Goal: Task Accomplishment & Management: Complete application form

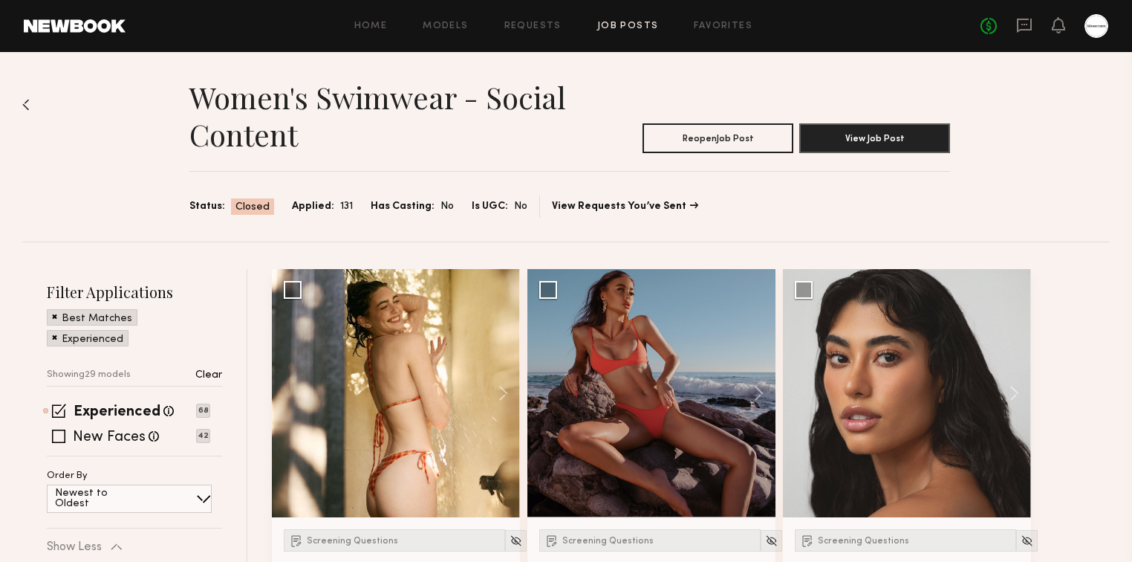
click at [634, 29] on link "Job Posts" at bounding box center [628, 27] width 62 height 10
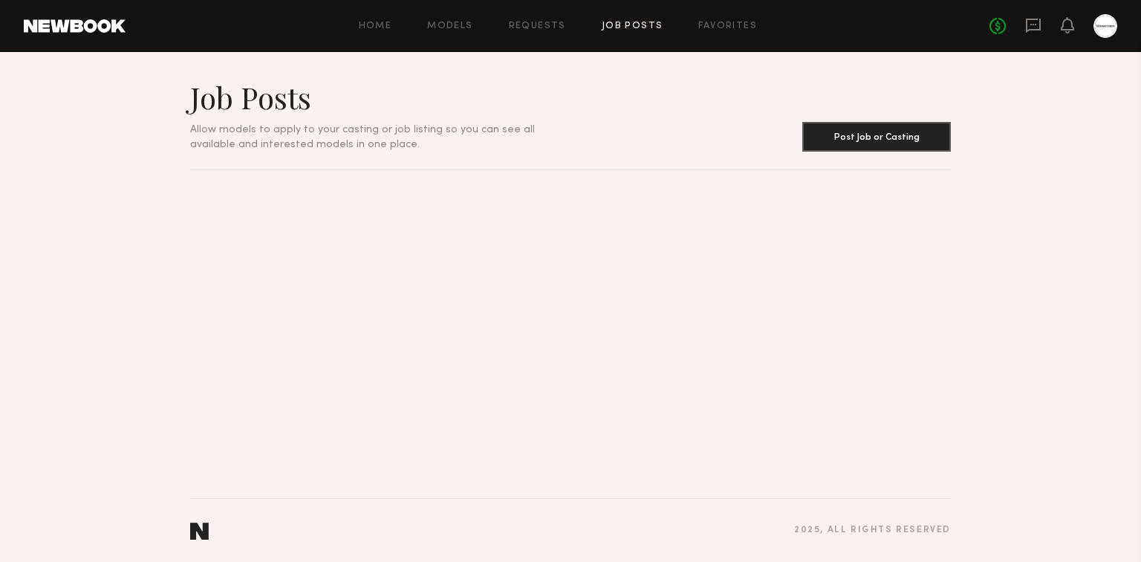
click at [643, 30] on link "Job Posts" at bounding box center [633, 27] width 62 height 10
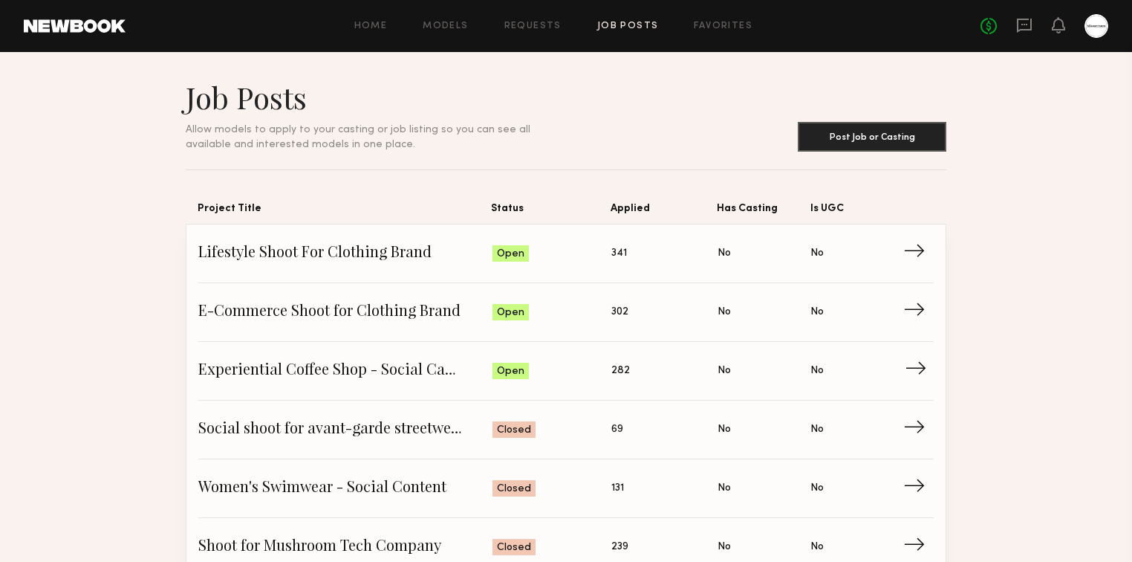
click at [348, 370] on span "Experiential Coffee Shop - Social Campaign" at bounding box center [345, 370] width 294 height 22
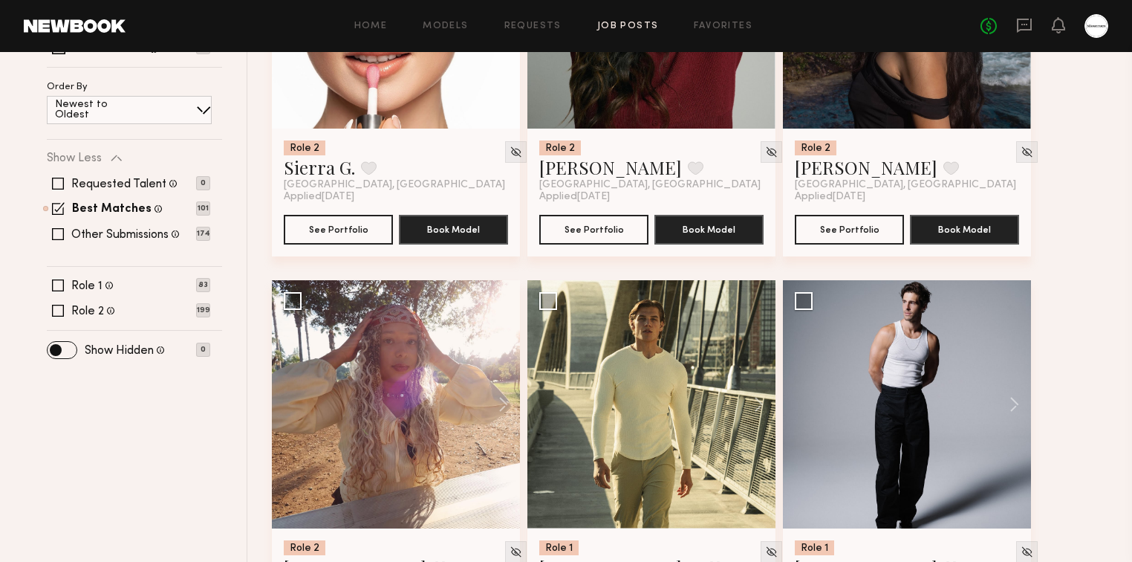
scroll to position [475, 0]
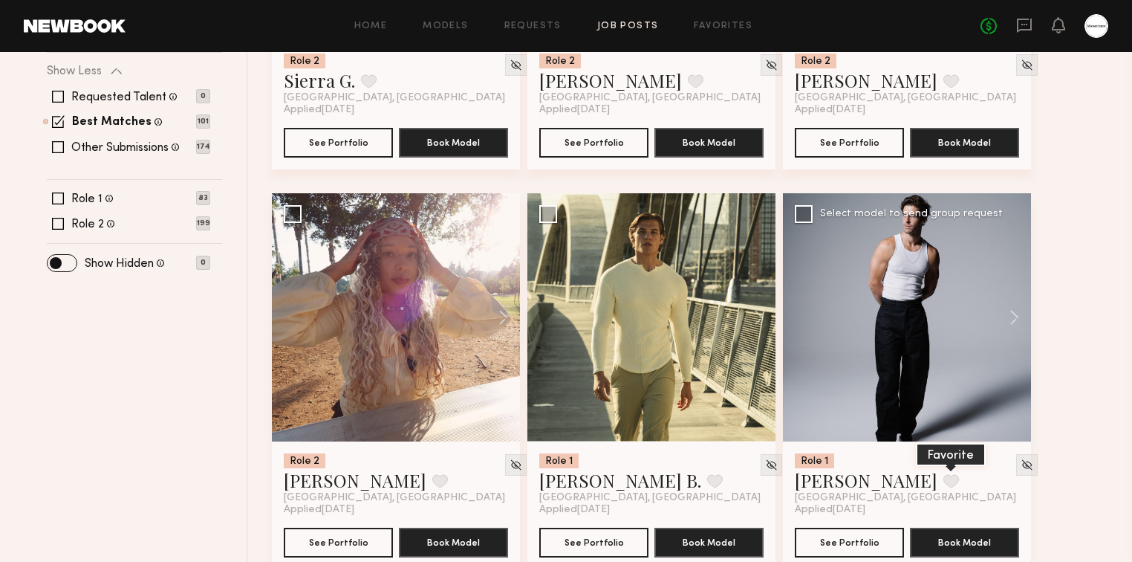
click at [943, 478] on button at bounding box center [951, 480] width 16 height 13
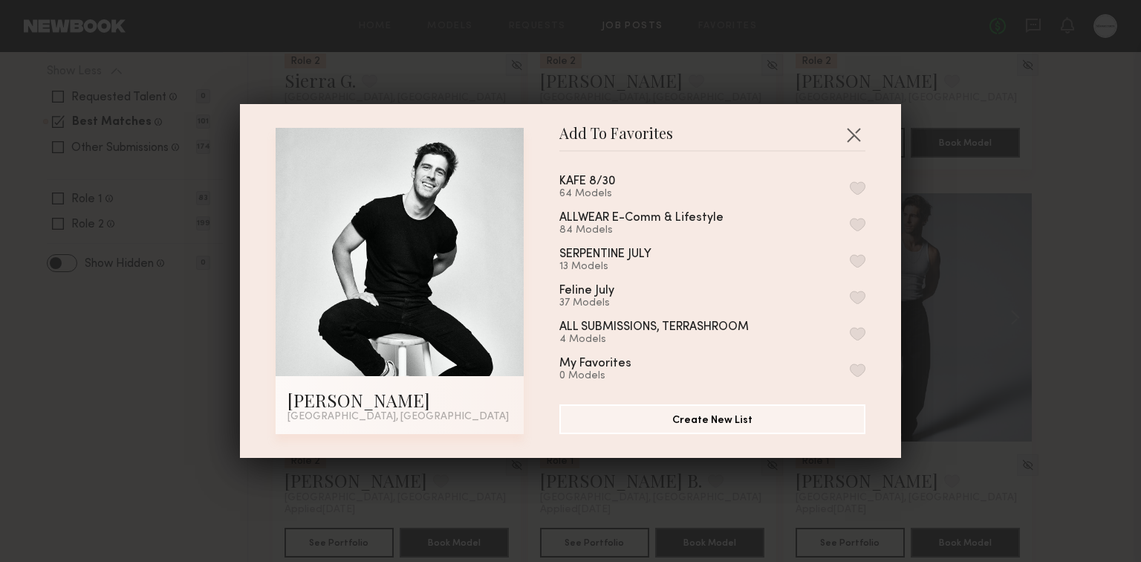
click at [850, 188] on button "button" at bounding box center [858, 187] width 16 height 13
click at [850, 133] on button "button" at bounding box center [854, 135] width 24 height 24
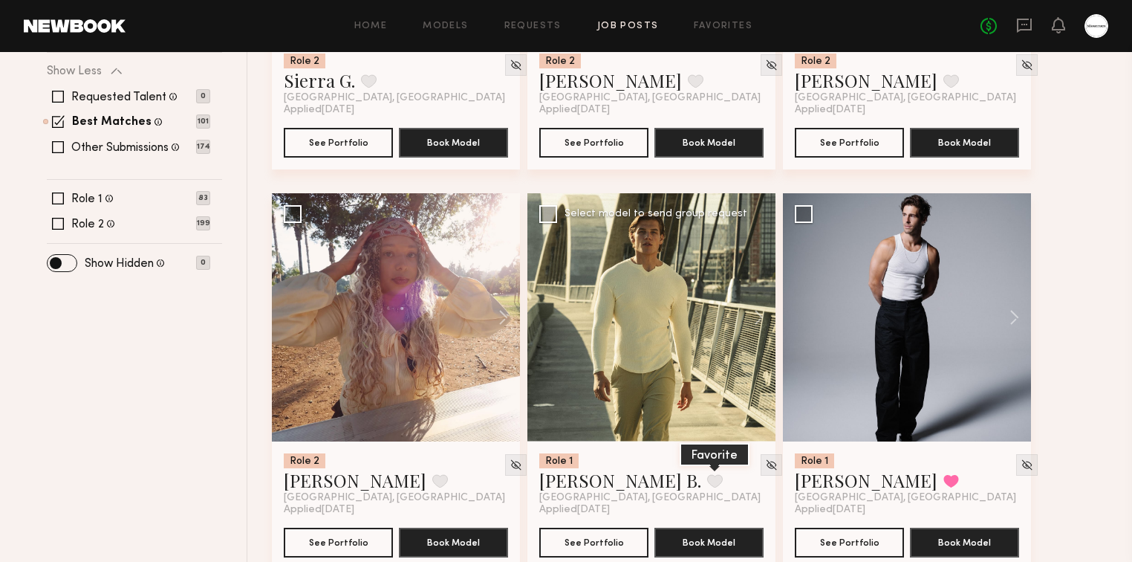
click at [707, 483] on button at bounding box center [715, 480] width 16 height 13
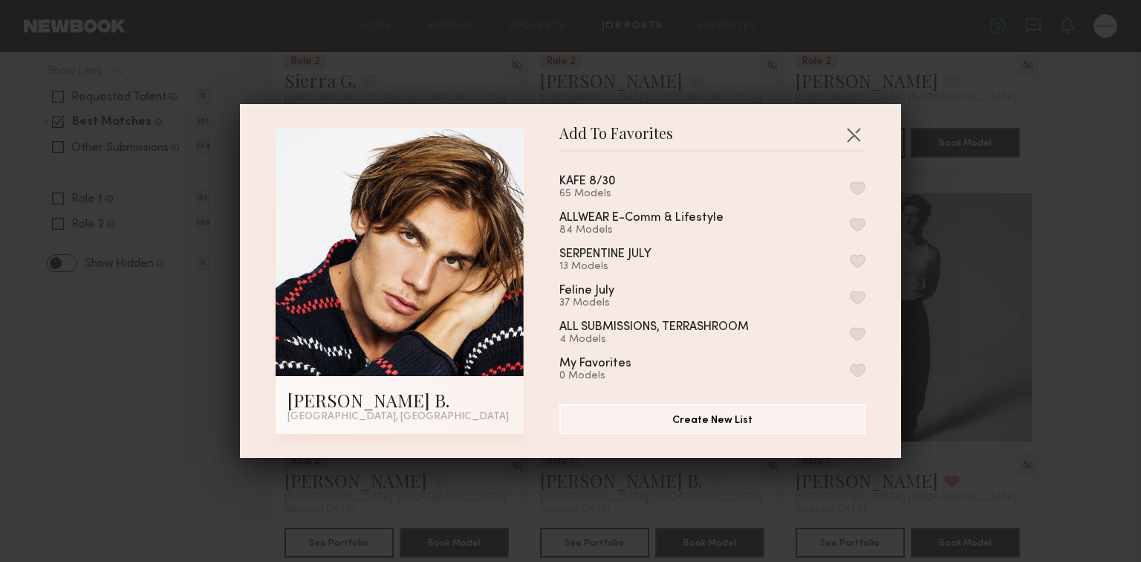
click at [850, 188] on button "button" at bounding box center [858, 187] width 16 height 13
click at [845, 134] on button "button" at bounding box center [854, 135] width 24 height 24
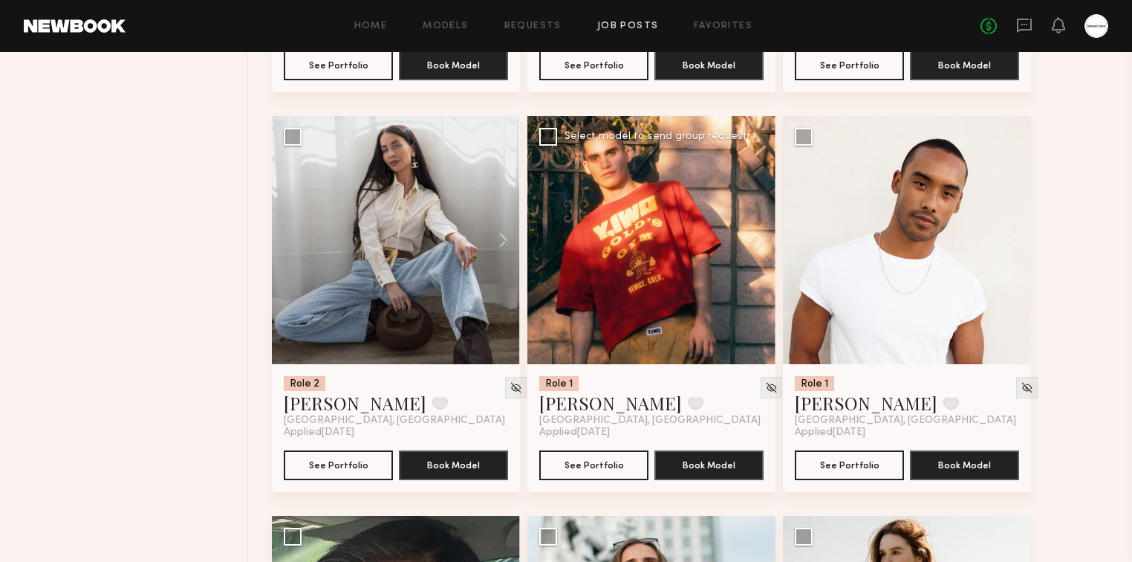
scroll to position [951, 0]
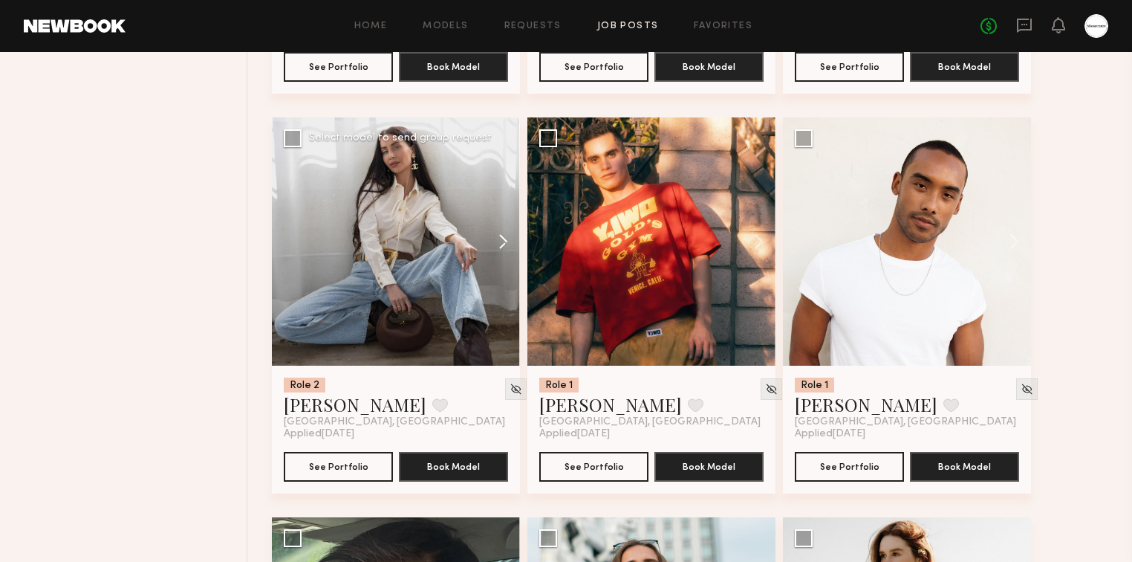
click at [507, 241] on button at bounding box center [496, 241] width 48 height 248
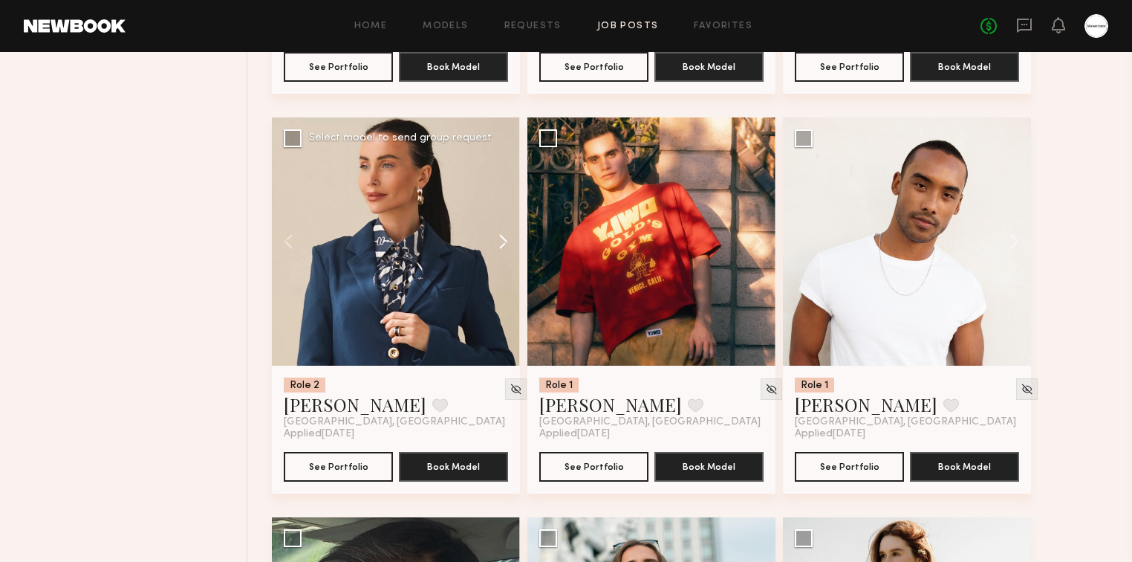
click at [506, 241] on button at bounding box center [496, 241] width 48 height 248
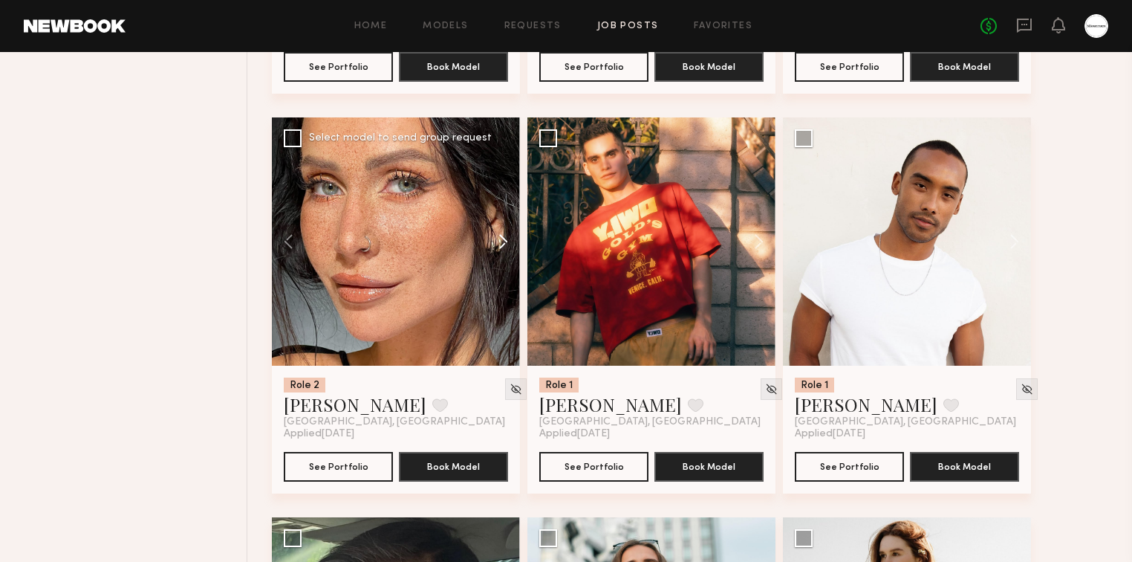
click at [506, 241] on button at bounding box center [496, 241] width 48 height 248
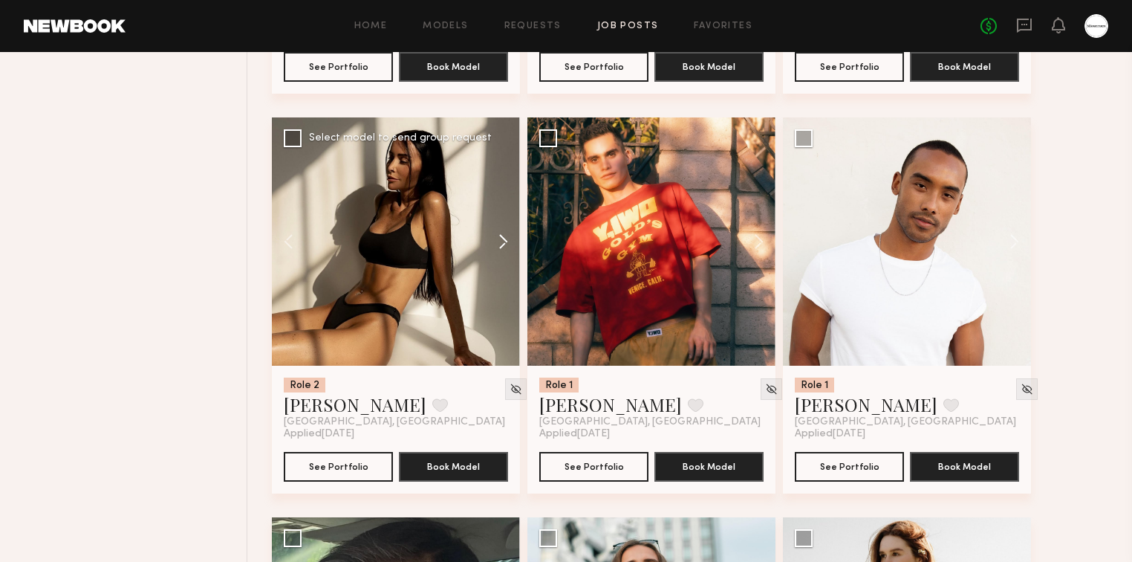
click at [506, 241] on button at bounding box center [496, 241] width 48 height 248
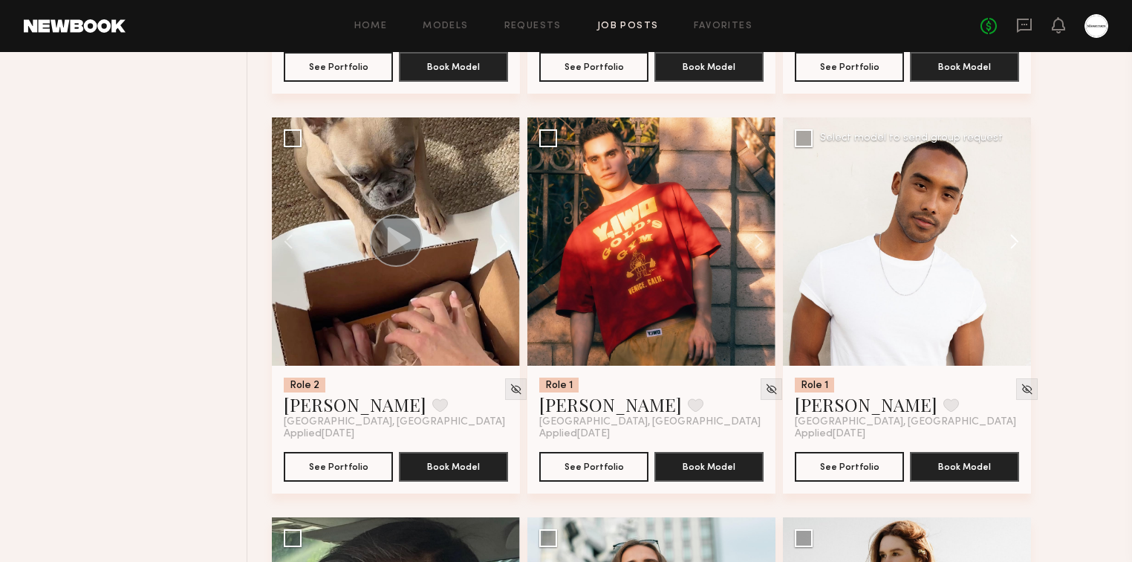
click at [1018, 242] on button at bounding box center [1007, 241] width 48 height 248
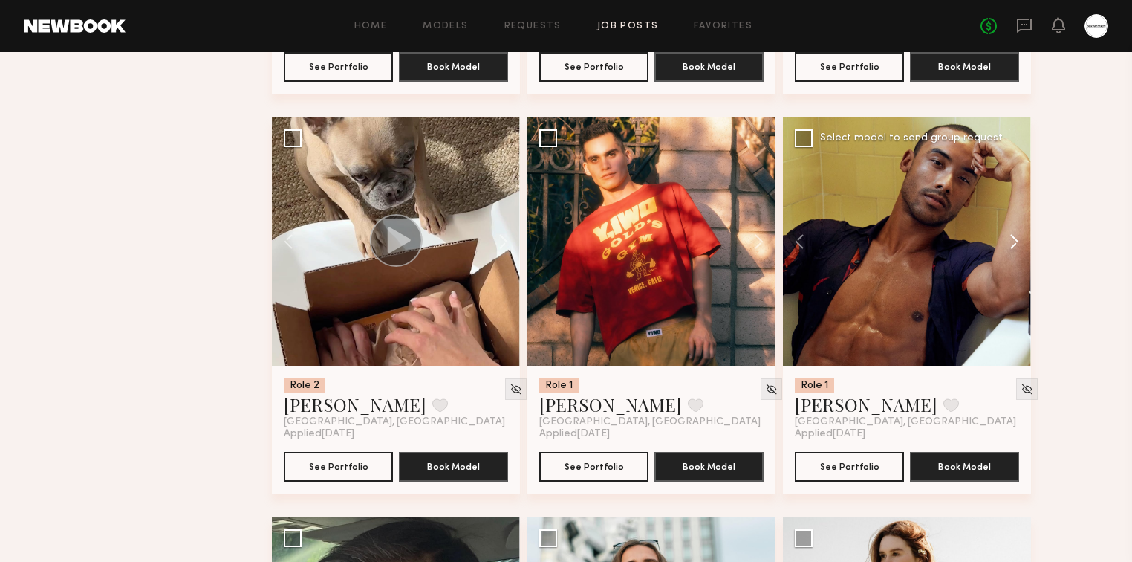
click at [1018, 242] on button at bounding box center [1007, 241] width 48 height 248
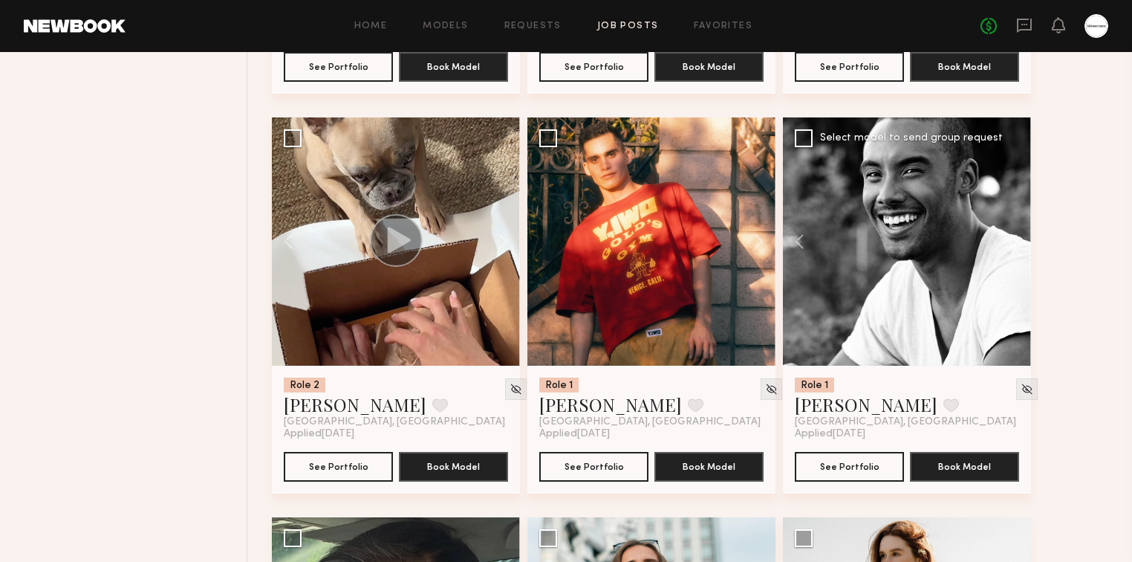
click at [1018, 242] on button at bounding box center [1007, 241] width 48 height 248
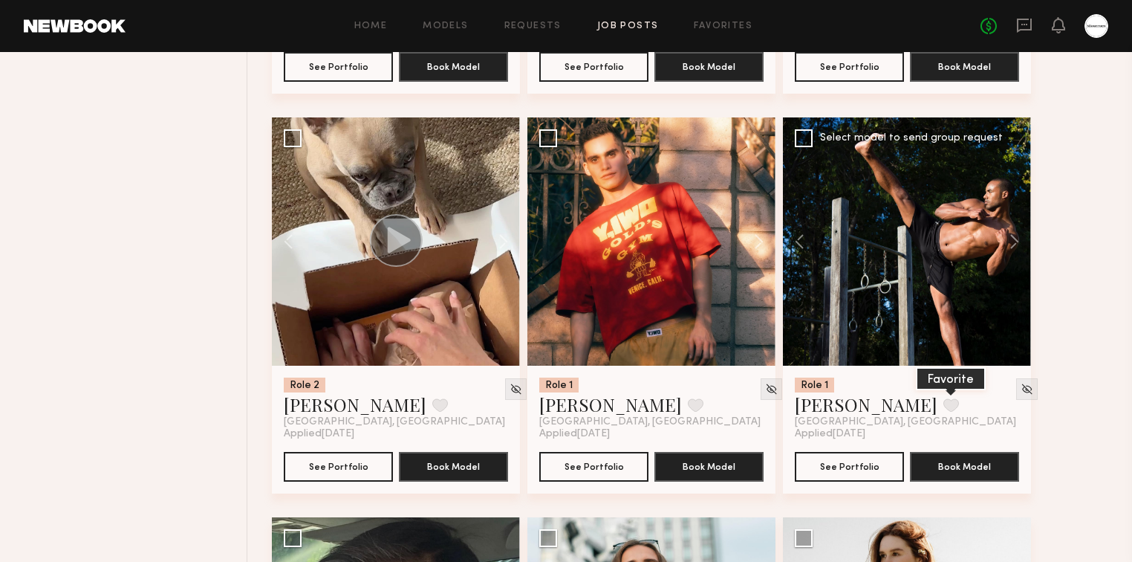
click at [943, 408] on button at bounding box center [951, 404] width 16 height 13
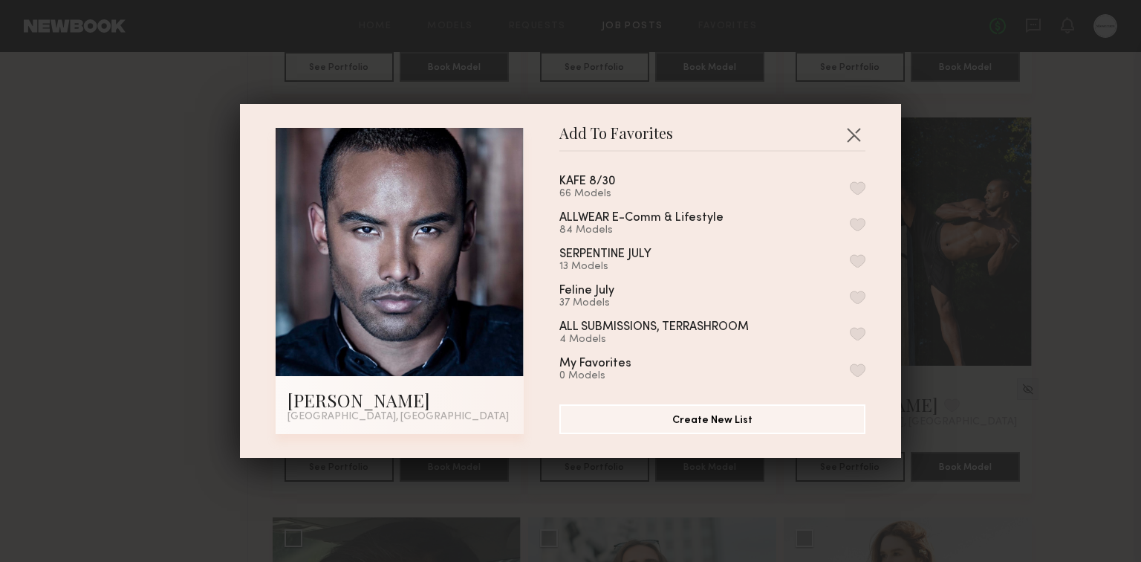
click at [850, 184] on button "button" at bounding box center [858, 187] width 16 height 13
click at [844, 131] on button "button" at bounding box center [854, 135] width 24 height 24
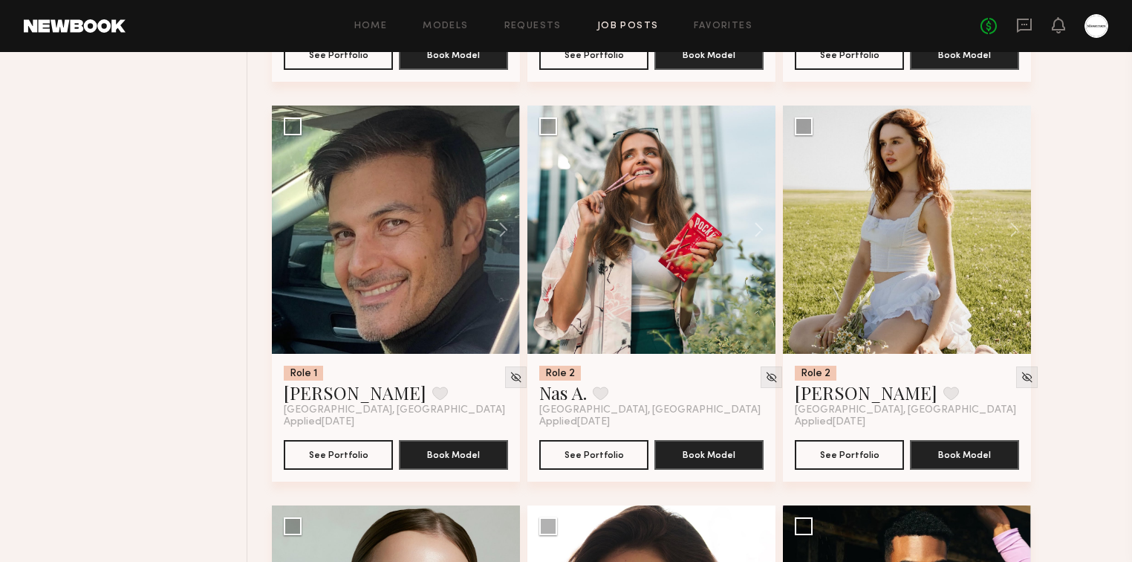
scroll to position [1426, 0]
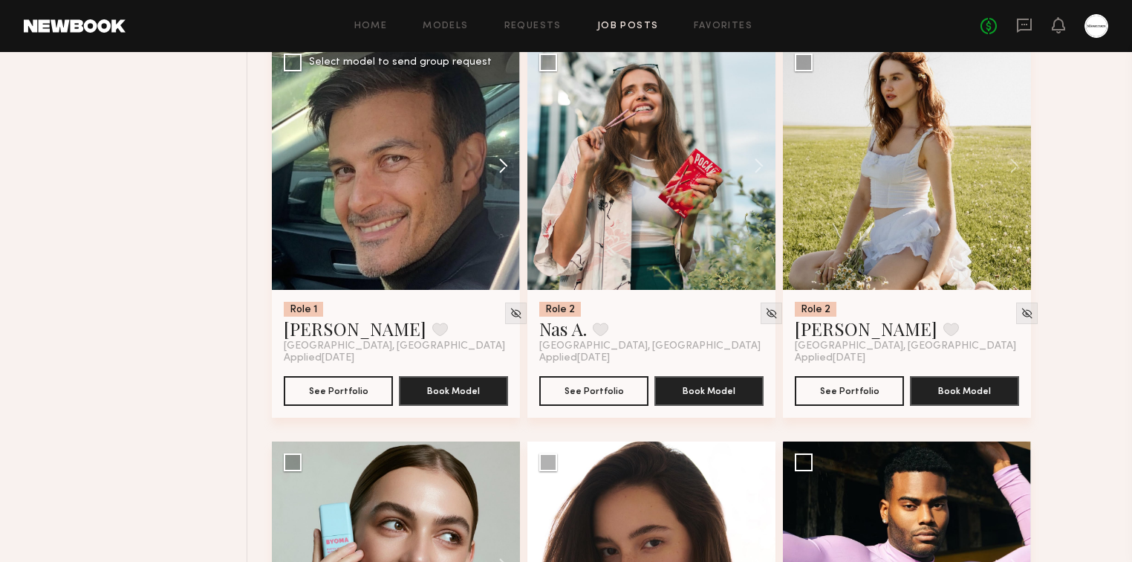
click at [497, 169] on button at bounding box center [496, 166] width 48 height 248
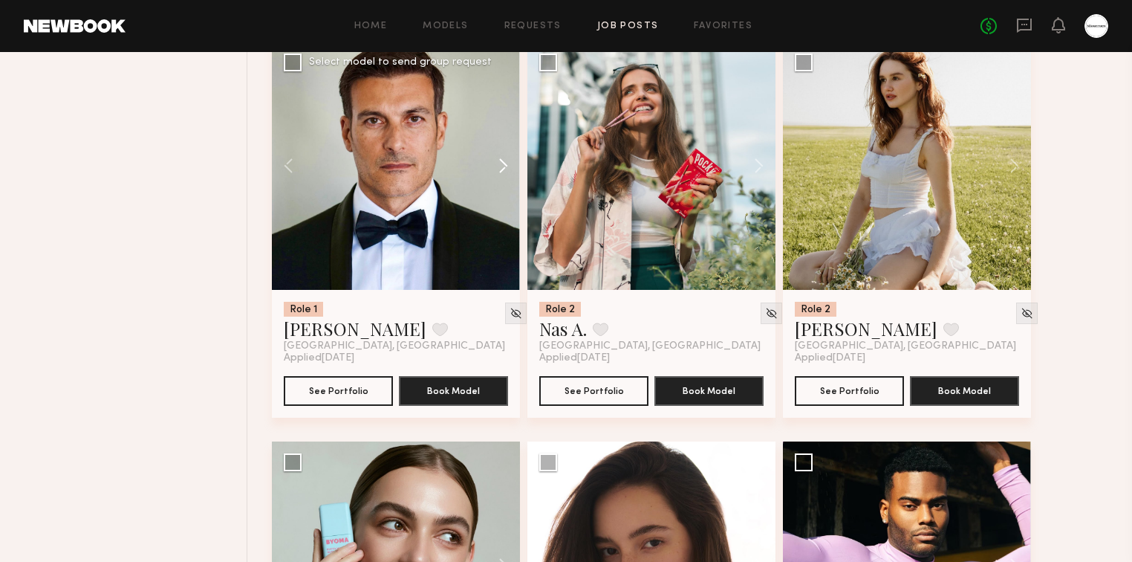
click at [501, 169] on button at bounding box center [496, 166] width 48 height 248
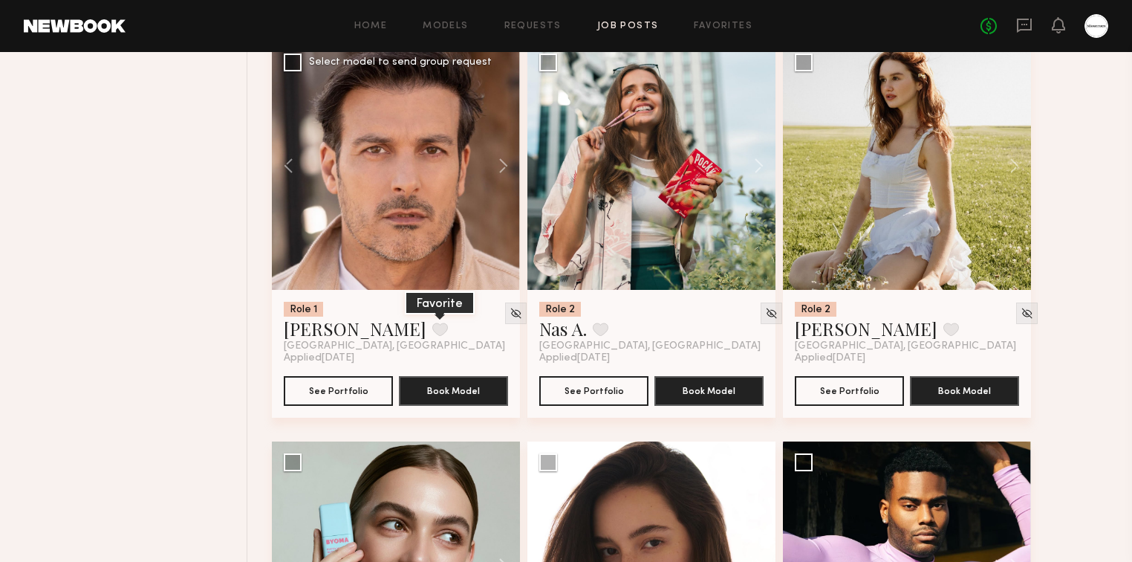
click at [432, 330] on button at bounding box center [440, 328] width 16 height 13
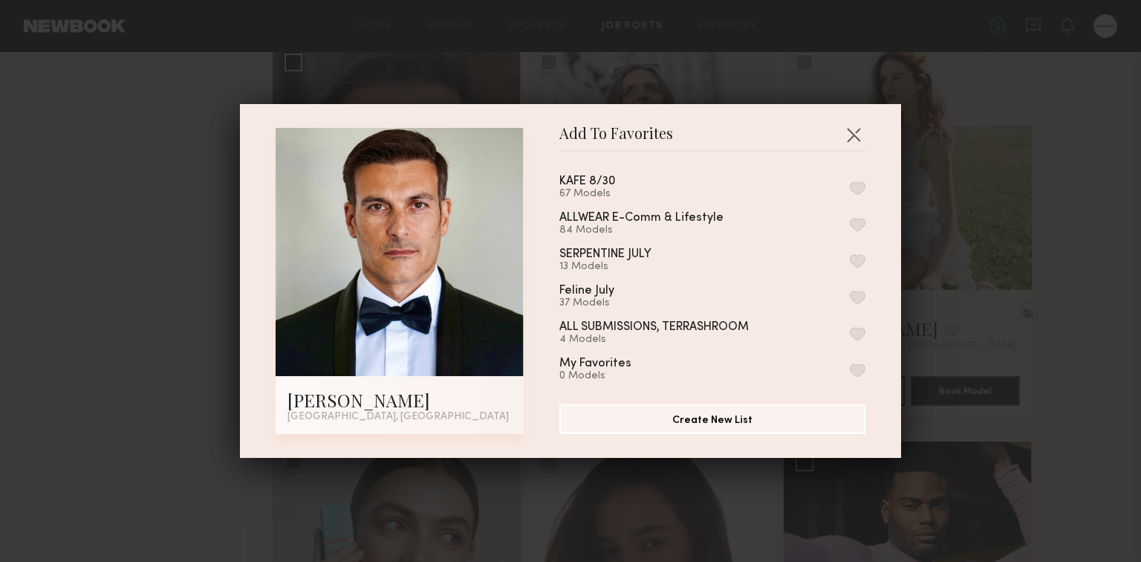
click at [850, 188] on button "button" at bounding box center [858, 187] width 16 height 13
click at [852, 137] on button "button" at bounding box center [854, 135] width 24 height 24
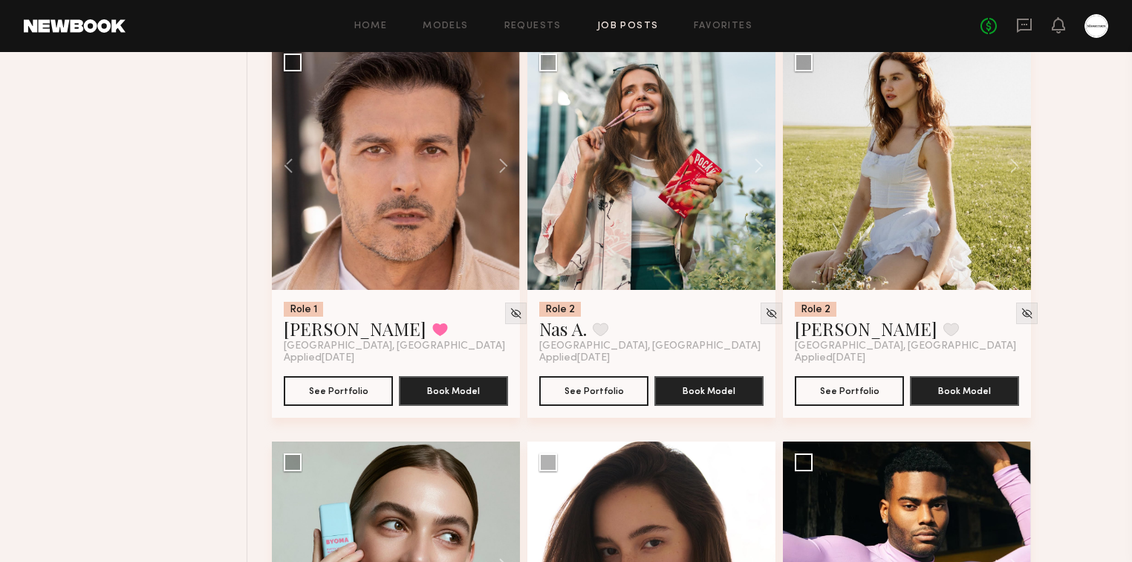
scroll to position [1783, 0]
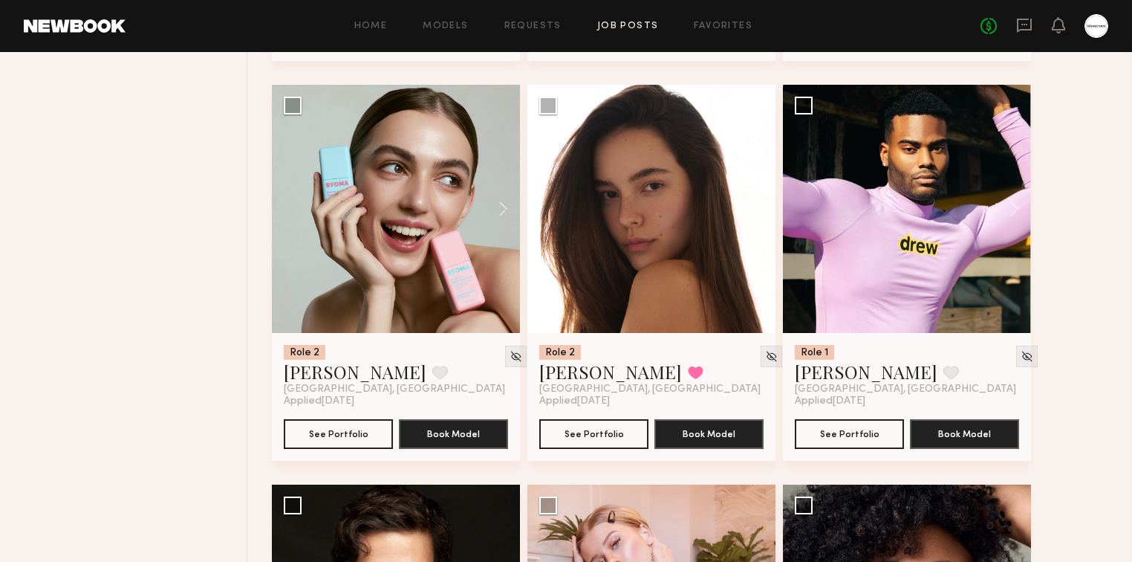
click at [1115, 230] on div "Role 2 Sierra G. Favorite [GEOGRAPHIC_DATA], [GEOGRAPHIC_DATA] Applied [DATE] S…" at bounding box center [694, 484] width 845 height 3996
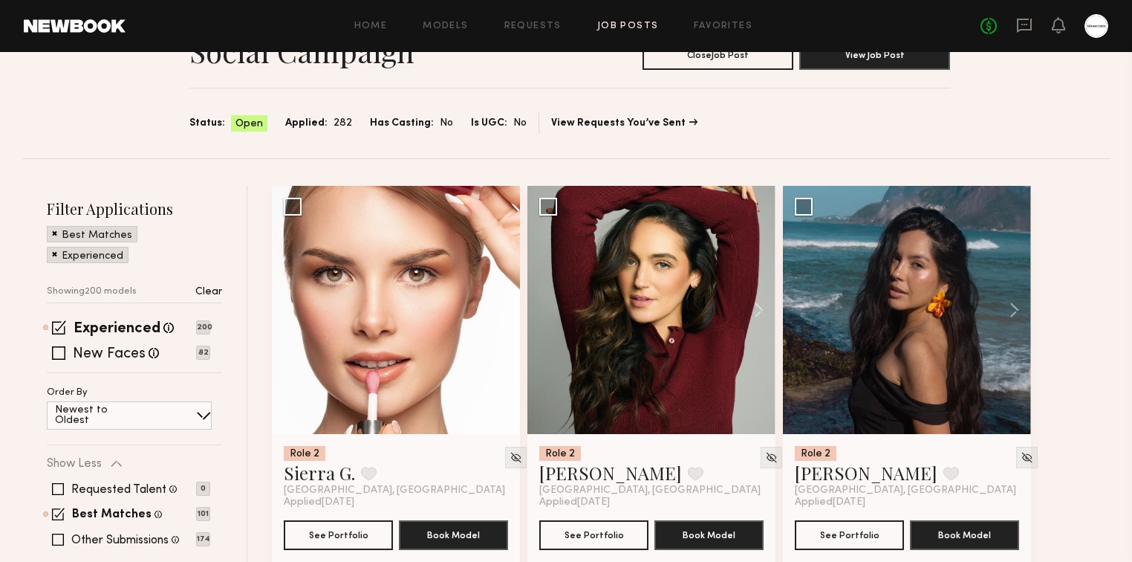
scroll to position [0, 0]
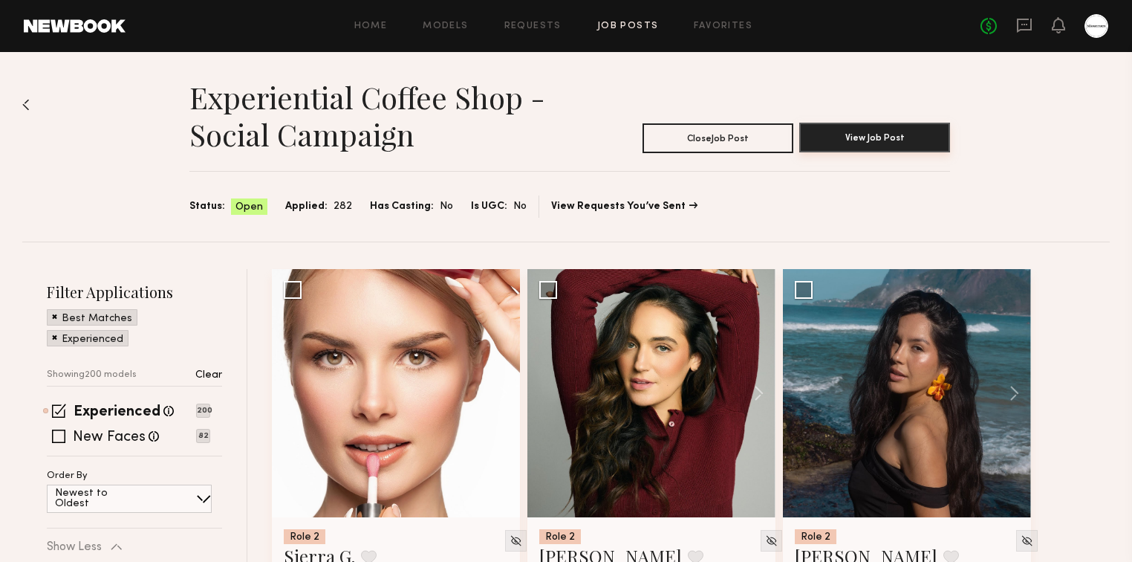
click at [911, 146] on button "View Job Post" at bounding box center [874, 138] width 151 height 30
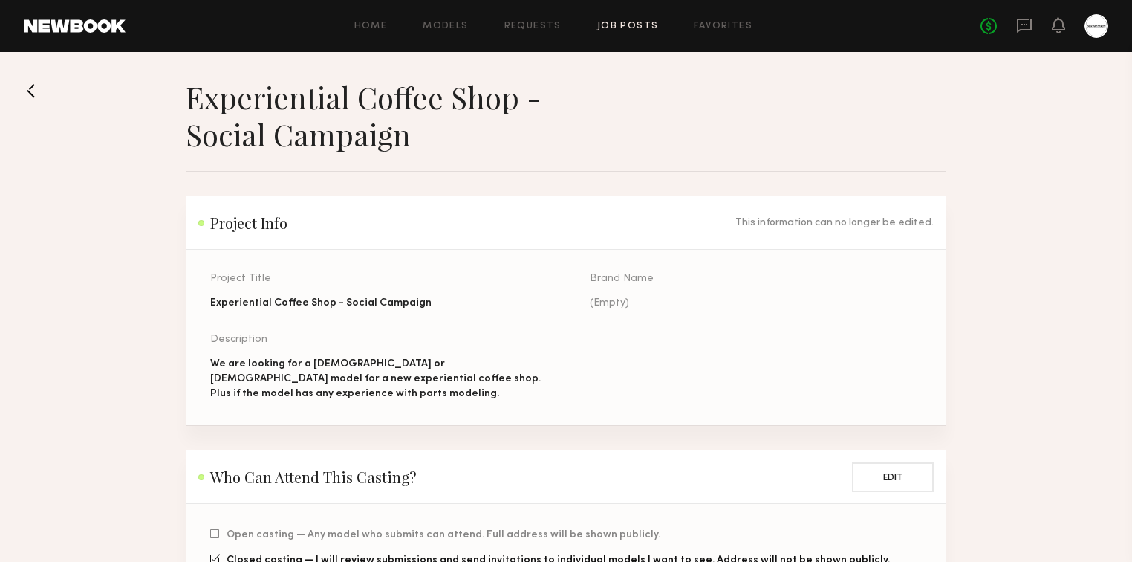
click at [360, 400] on div "We are looking for a [DEMOGRAPHIC_DATA] or [DEMOGRAPHIC_DATA] model for a new e…" at bounding box center [376, 379] width 332 height 45
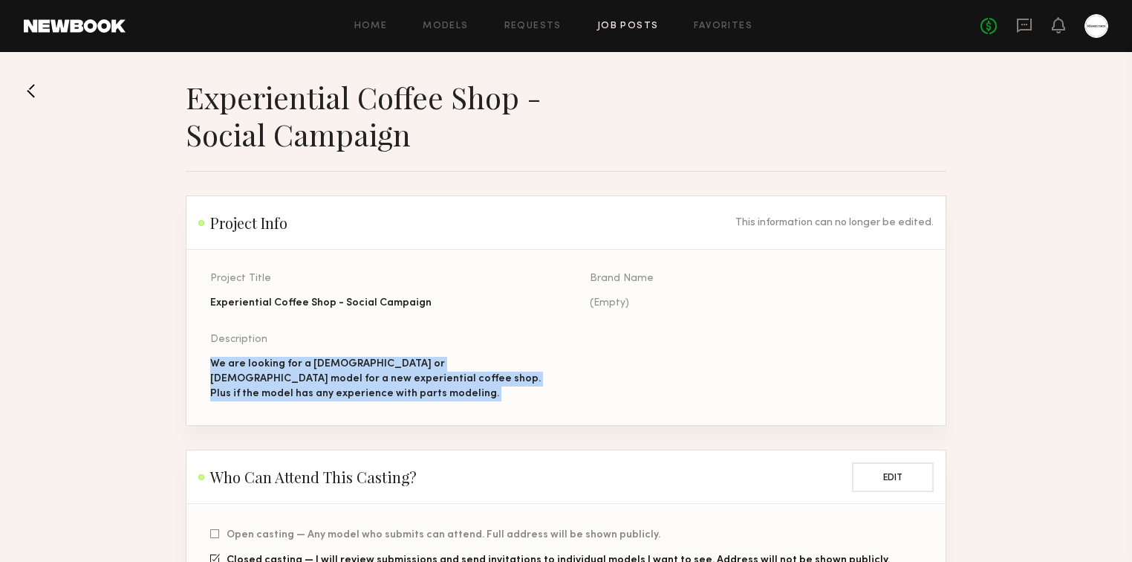
click at [360, 400] on div "We are looking for a [DEMOGRAPHIC_DATA] or [DEMOGRAPHIC_DATA] model for a new e…" at bounding box center [376, 379] width 332 height 45
click at [385, 400] on div "We are looking for a [DEMOGRAPHIC_DATA] or [DEMOGRAPHIC_DATA] model for a new e…" at bounding box center [376, 379] width 332 height 45
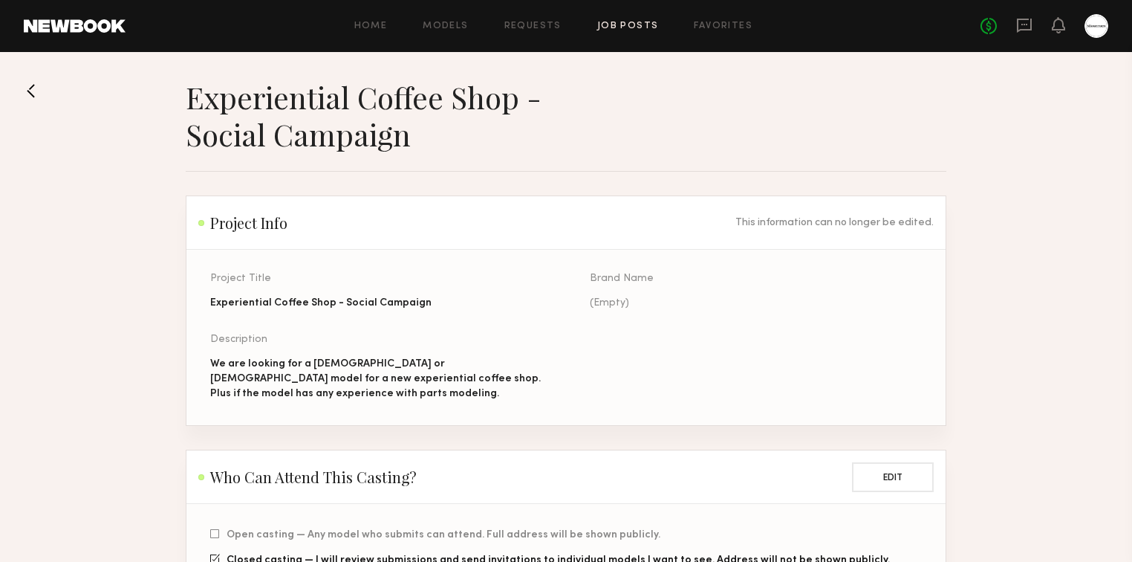
click at [413, 408] on div "Project Title Experiential Coffee Shop - Social Campaign Brand Name (Empty) Des…" at bounding box center [589, 349] width 759 height 152
click at [420, 401] on div "We are looking for a [DEMOGRAPHIC_DATA] or [DEMOGRAPHIC_DATA] model for a new e…" at bounding box center [376, 379] width 332 height 45
click at [426, 390] on div "We are looking for a [DEMOGRAPHIC_DATA] or [DEMOGRAPHIC_DATA] model for a new e…" at bounding box center [376, 379] width 332 height 45
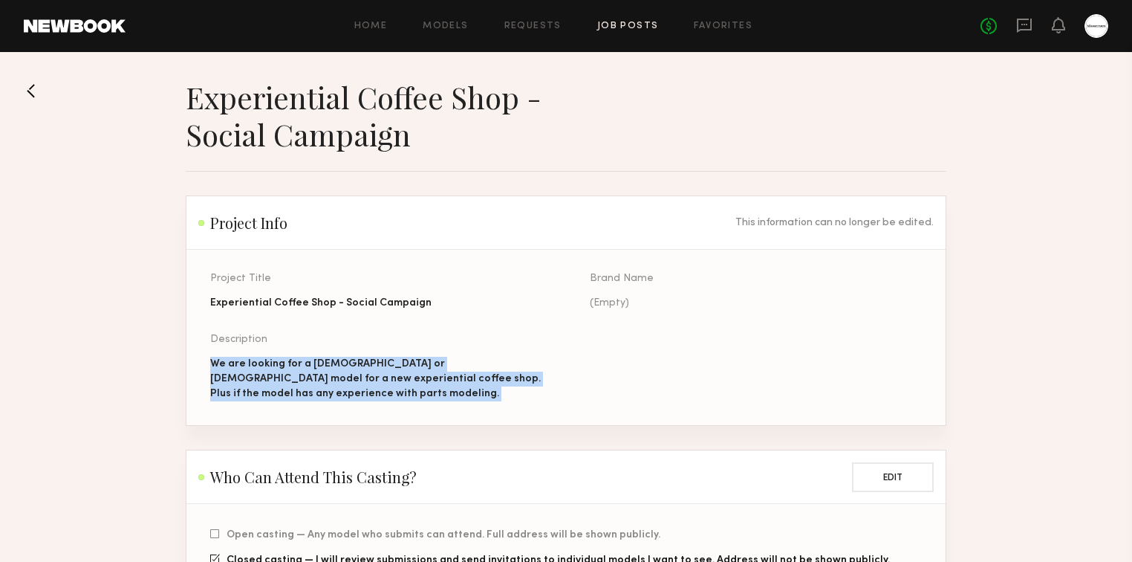
click at [426, 390] on div "We are looking for a [DEMOGRAPHIC_DATA] or [DEMOGRAPHIC_DATA] model for a new e…" at bounding box center [376, 379] width 332 height 45
click at [433, 408] on div "Project Title Experiential Coffee Shop - Social Campaign Brand Name (Empty) Des…" at bounding box center [589, 349] width 759 height 152
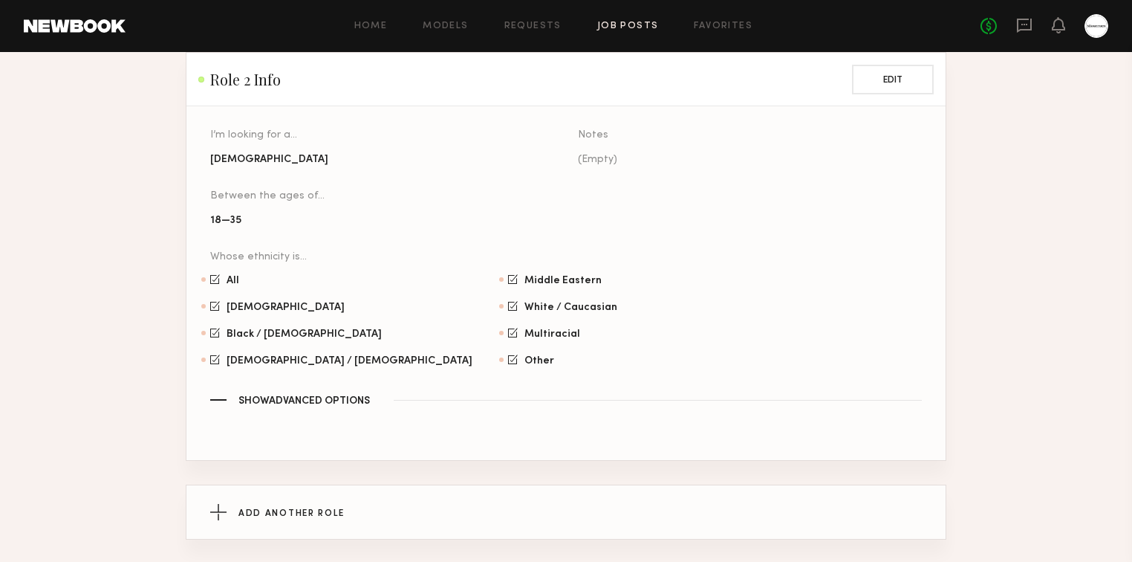
scroll to position [1416, 0]
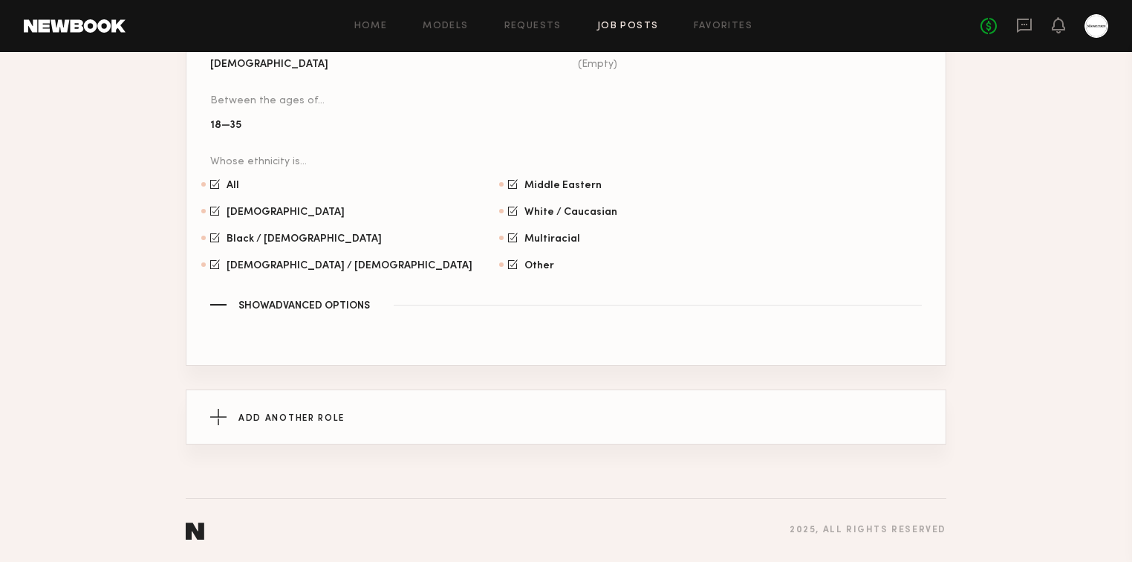
click at [343, 302] on span "Show Advanced Options" at bounding box center [303, 306] width 131 height 10
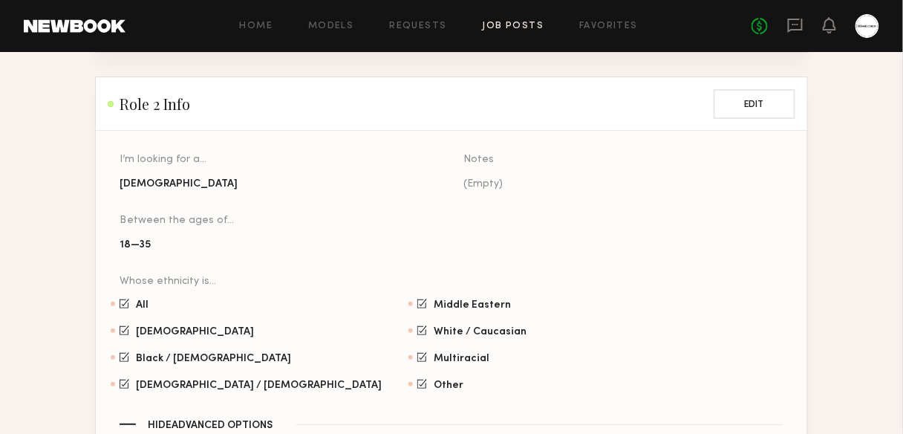
scroll to position [940, 0]
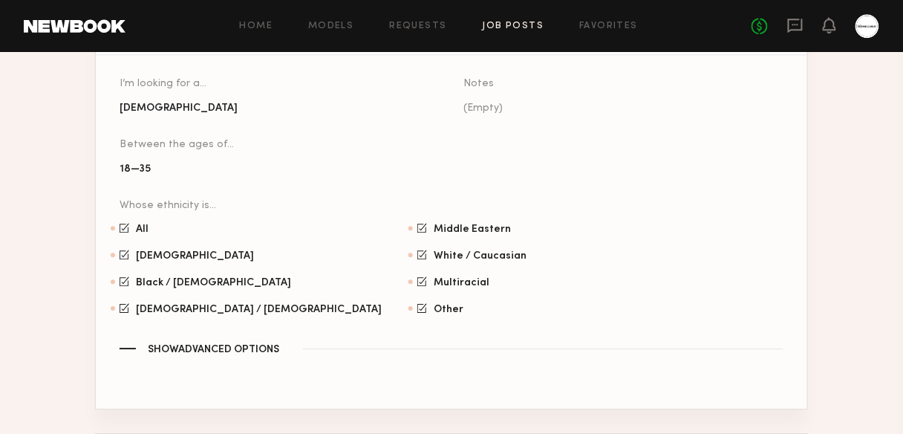
click at [247, 345] on span "Show Advanced Options" at bounding box center [213, 350] width 131 height 10
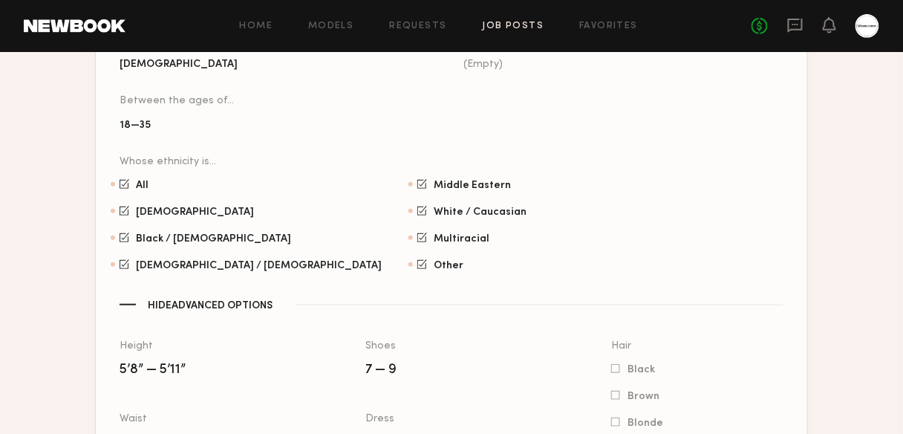
scroll to position [1653, 0]
